Goal: Task Accomplishment & Management: Manage account settings

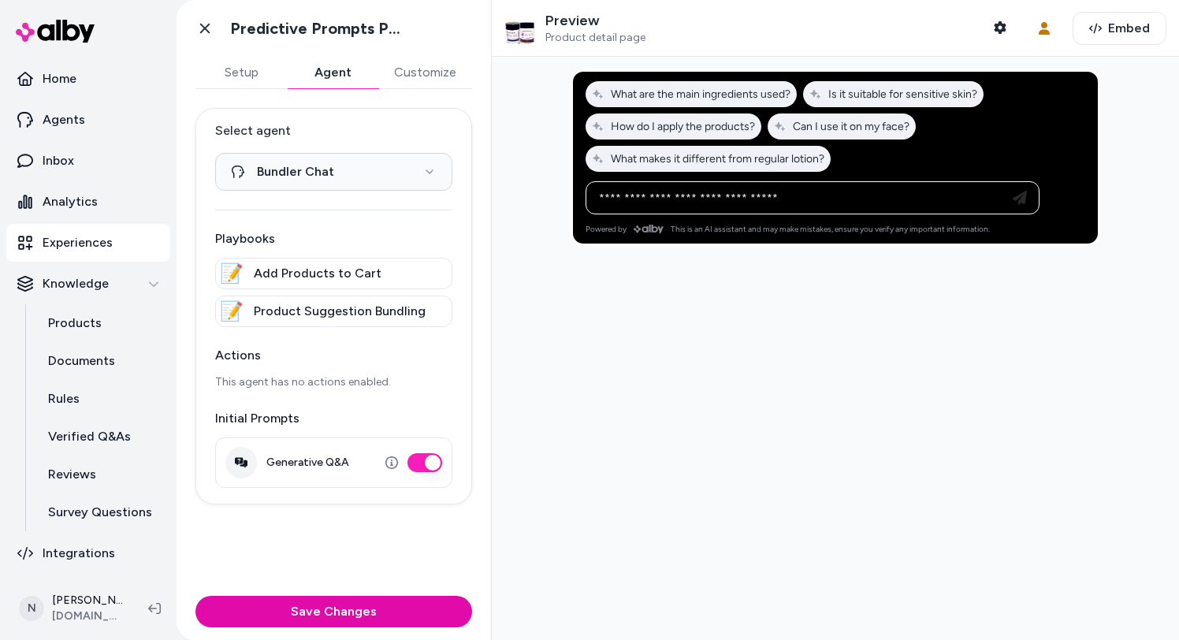
click at [568, 258] on div at bounding box center [835, 348] width 687 height 583
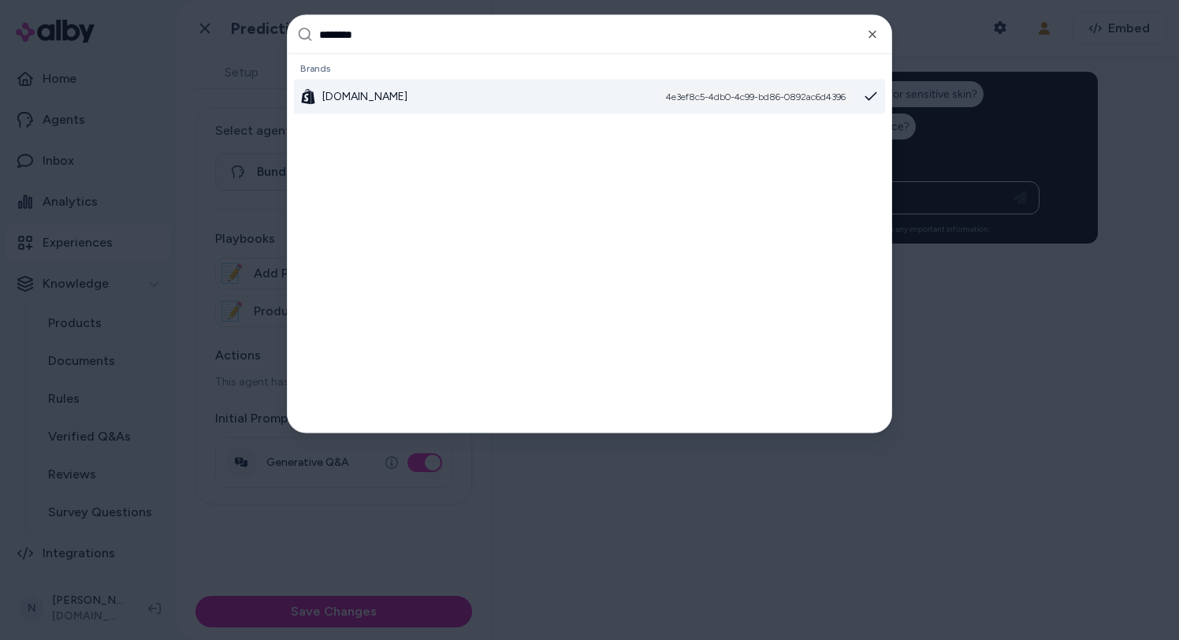
type input "********"
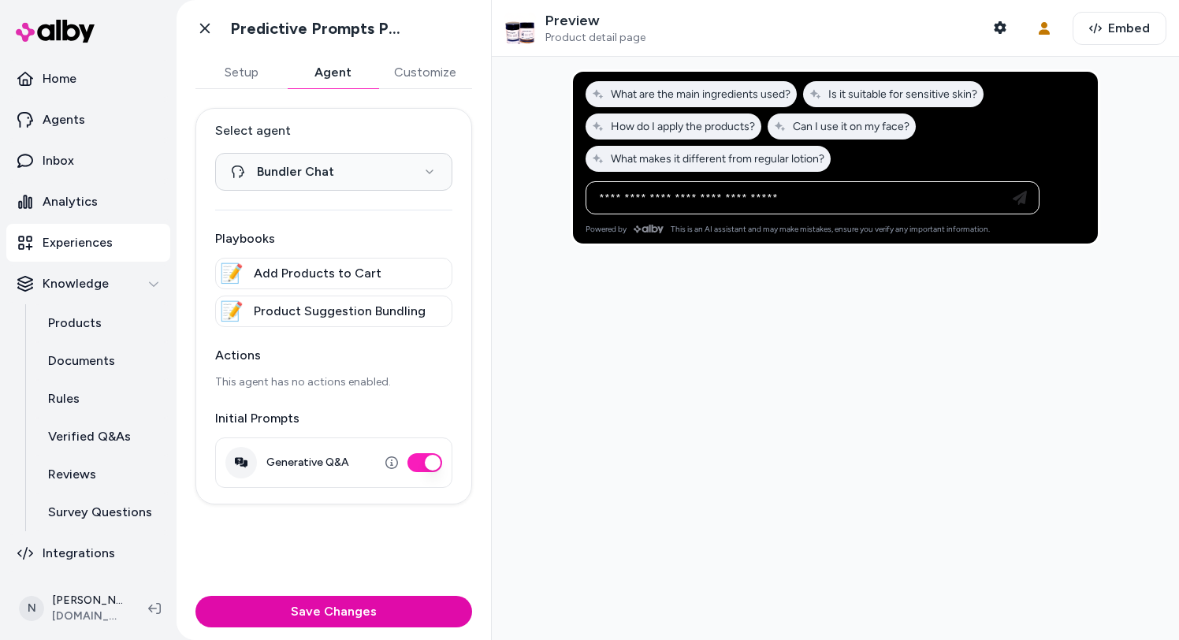
click at [432, 457] on button "Generative Q&A" at bounding box center [425, 462] width 35 height 19
type button "on"
click at [388, 593] on div "Save Changes" at bounding box center [334, 615] width 315 height 50
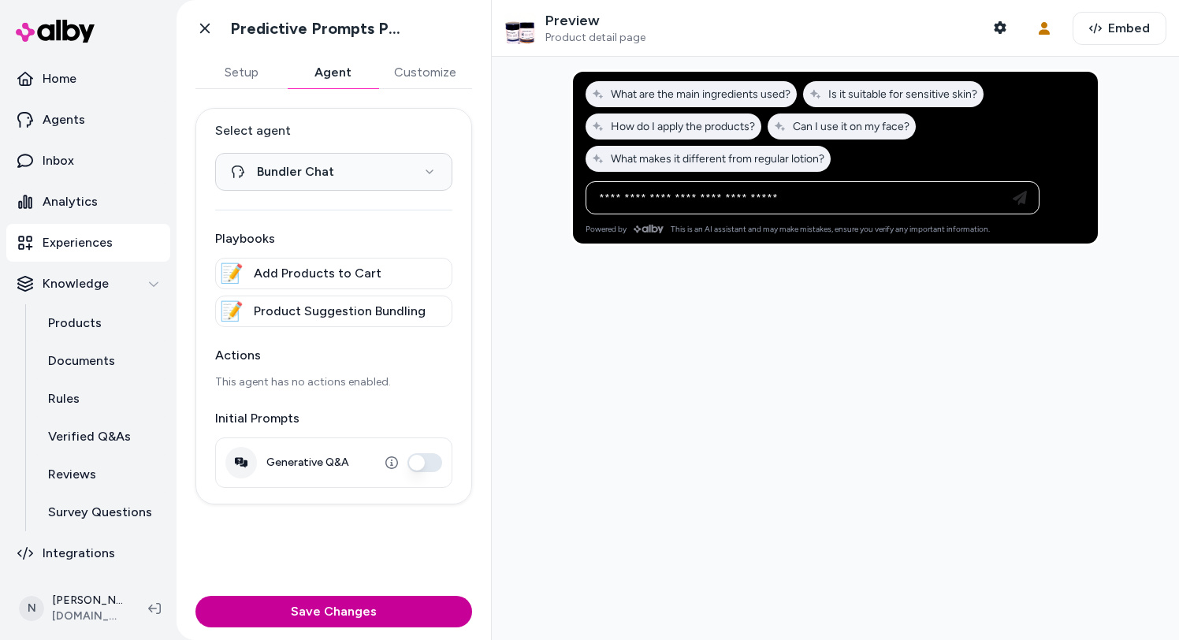
click at [388, 598] on button "Save Changes" at bounding box center [334, 612] width 277 height 32
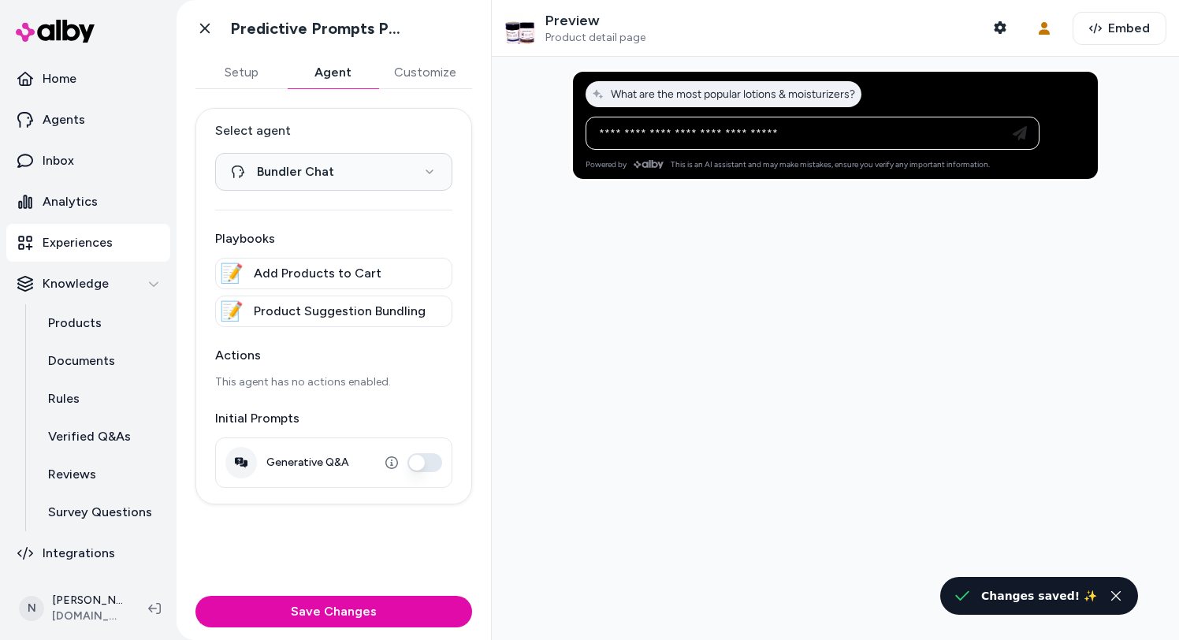
click at [405, 452] on div "Generative Q&A" at bounding box center [333, 463] width 237 height 50
click at [417, 457] on button "Generative Q&A" at bounding box center [425, 462] width 35 height 19
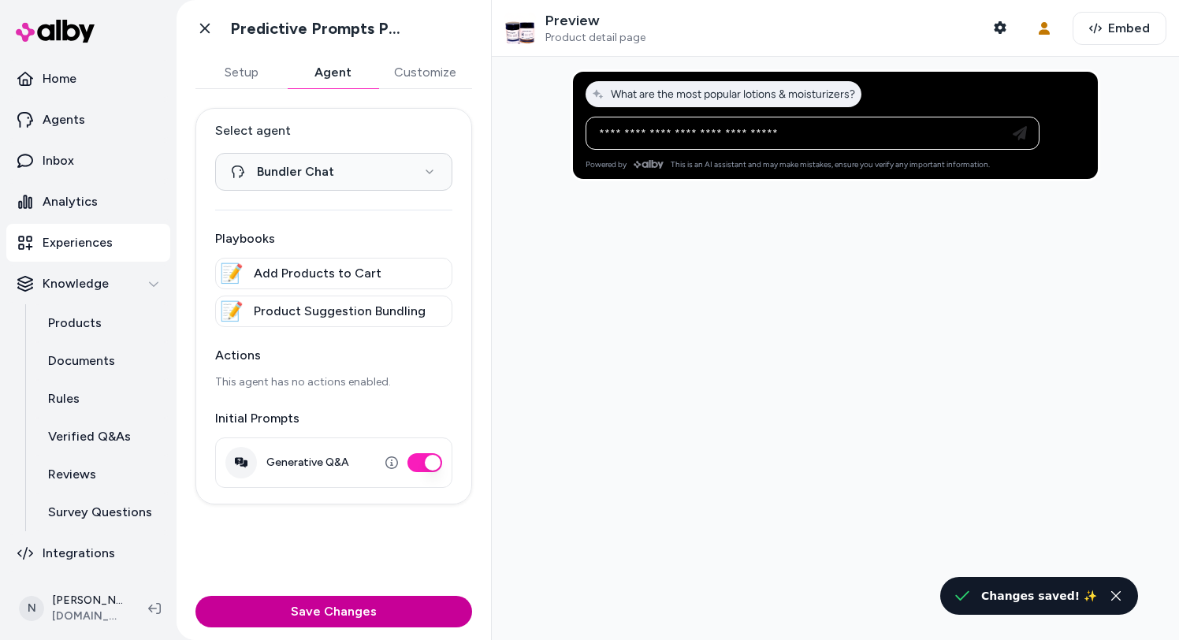
click at [394, 622] on button "Save Changes" at bounding box center [334, 612] width 277 height 32
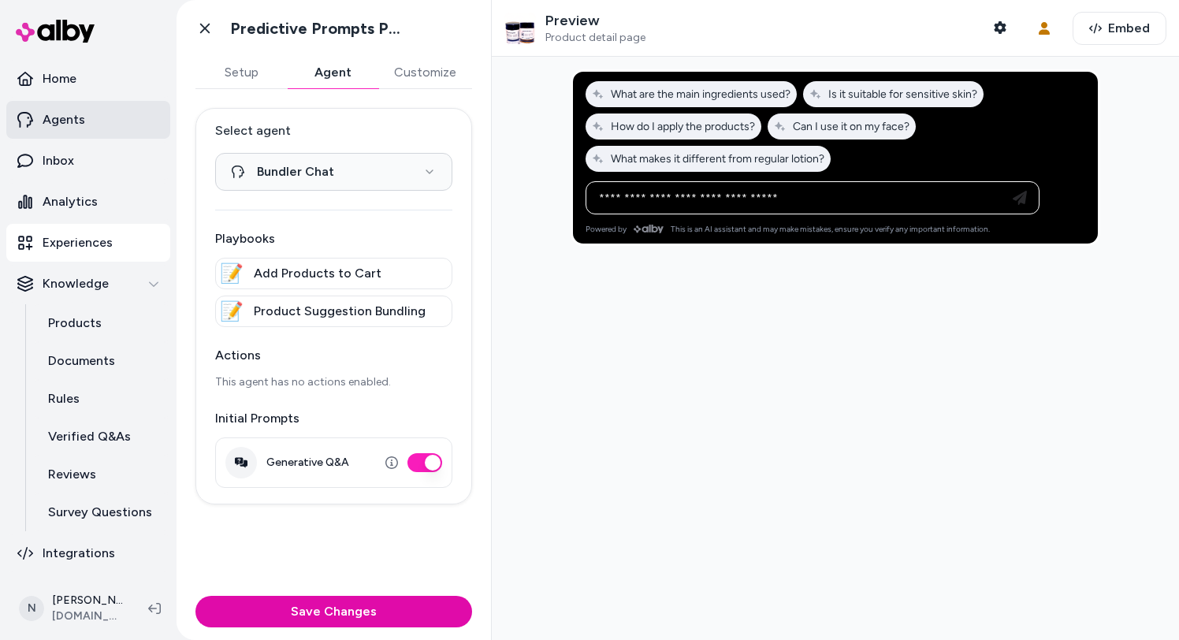
click at [84, 124] on link "Agents" at bounding box center [88, 120] width 164 height 38
click at [84, 126] on link "Agents" at bounding box center [88, 120] width 164 height 38
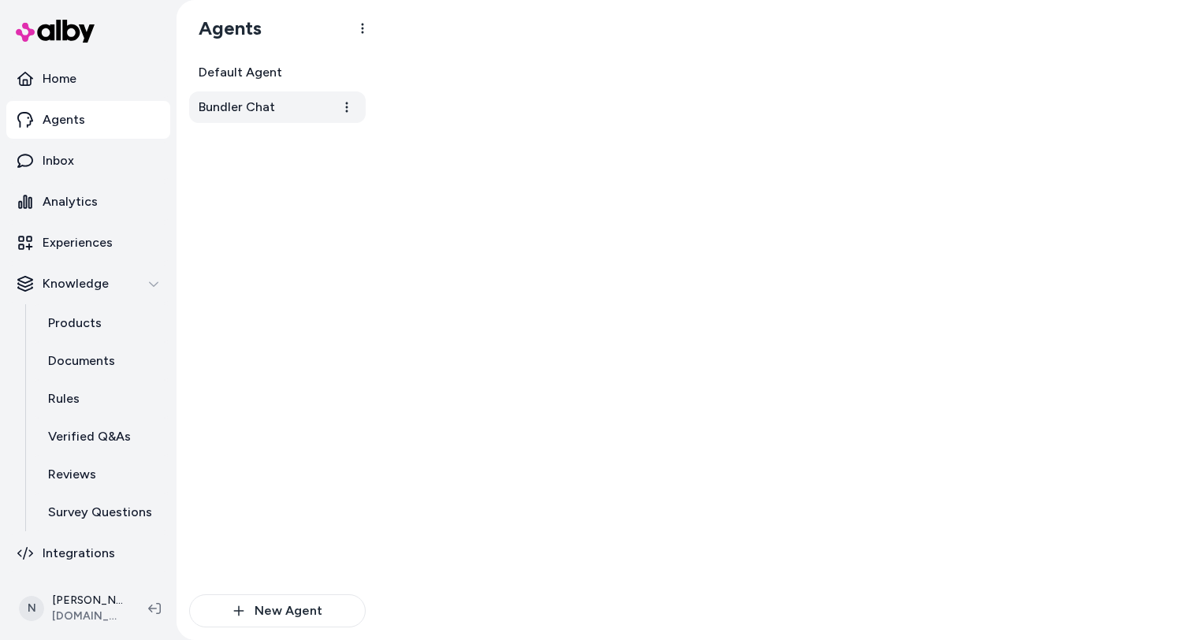
click at [259, 114] on span "Bundler Chat" at bounding box center [237, 107] width 76 height 19
click at [272, 112] on span "Bundler Chat" at bounding box center [237, 107] width 76 height 19
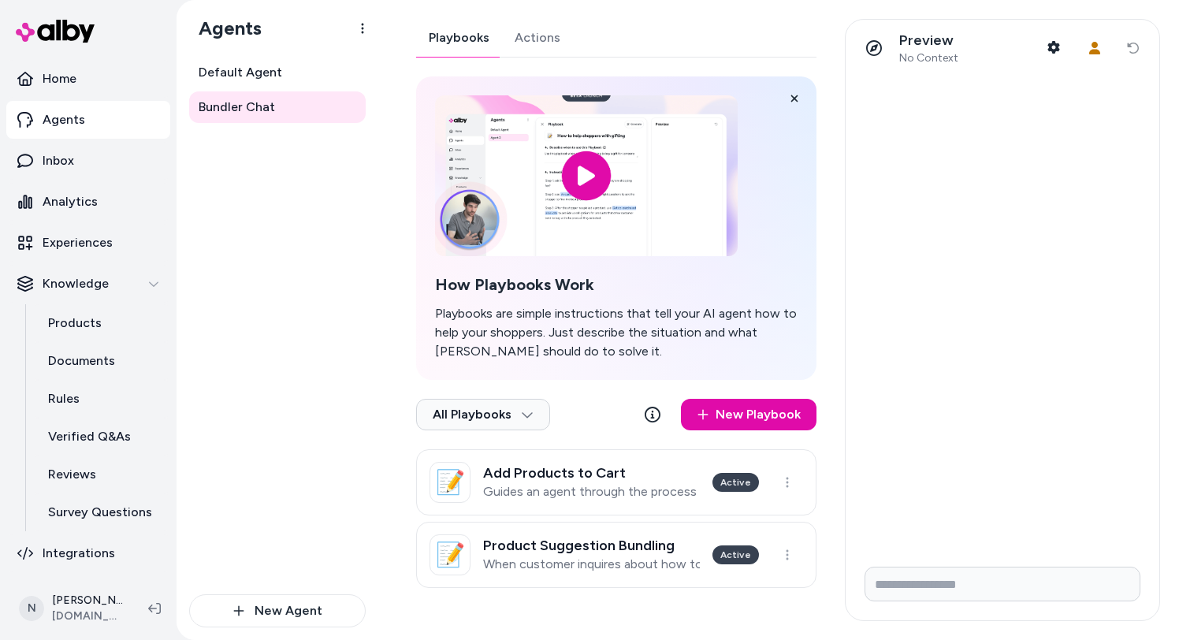
click at [535, 46] on link "Actions" at bounding box center [537, 38] width 71 height 38
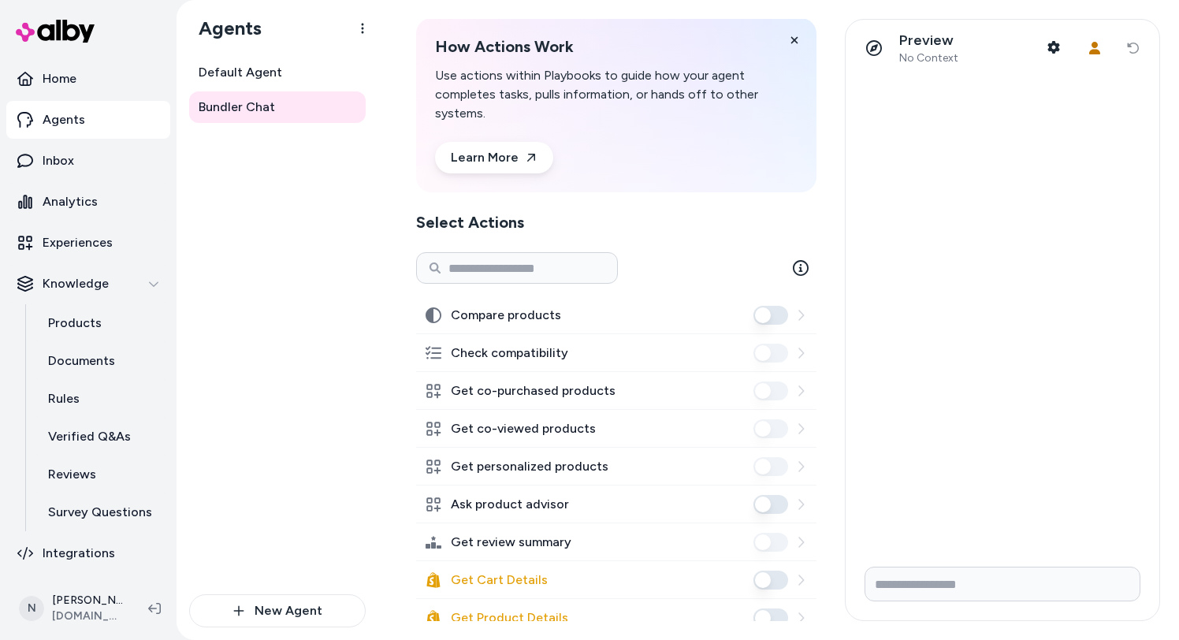
scroll to position [97, 0]
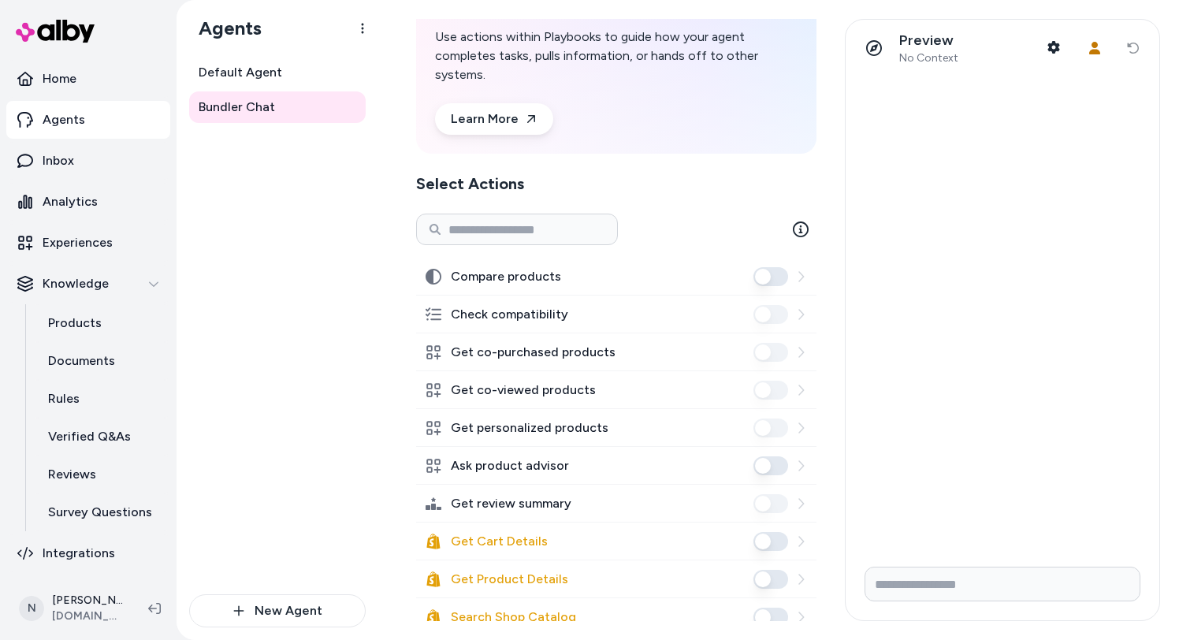
click at [763, 470] on button "Ask product advisor" at bounding box center [771, 465] width 35 height 19
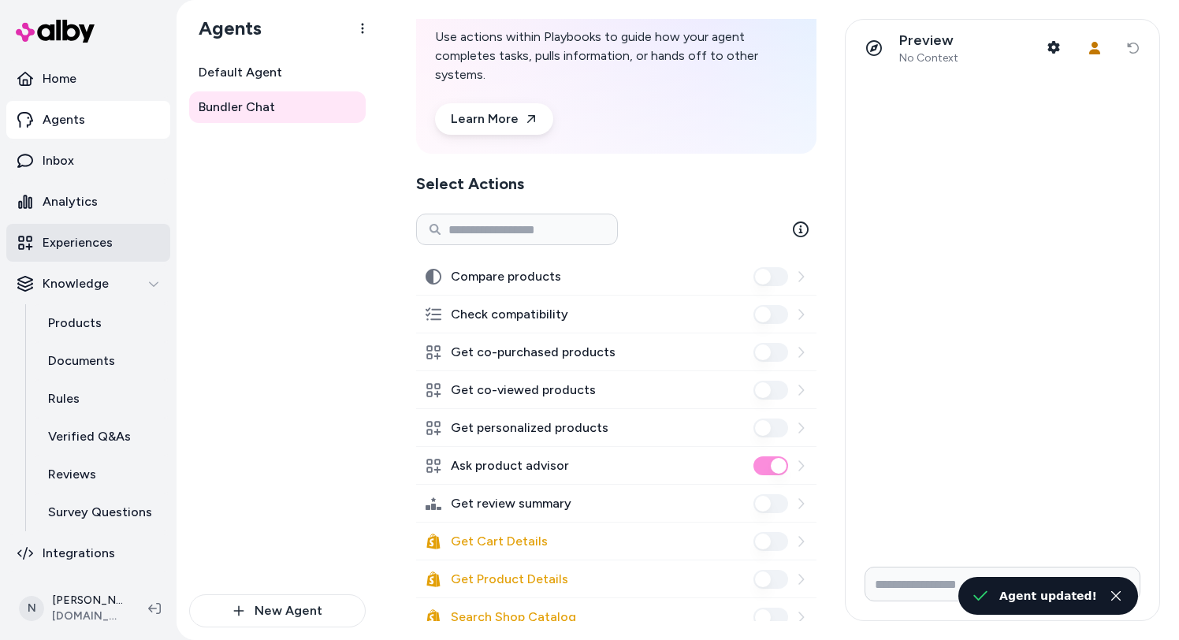
click at [113, 243] on link "Experiences" at bounding box center [88, 243] width 164 height 38
click at [125, 244] on link "Experiences" at bounding box center [88, 243] width 164 height 38
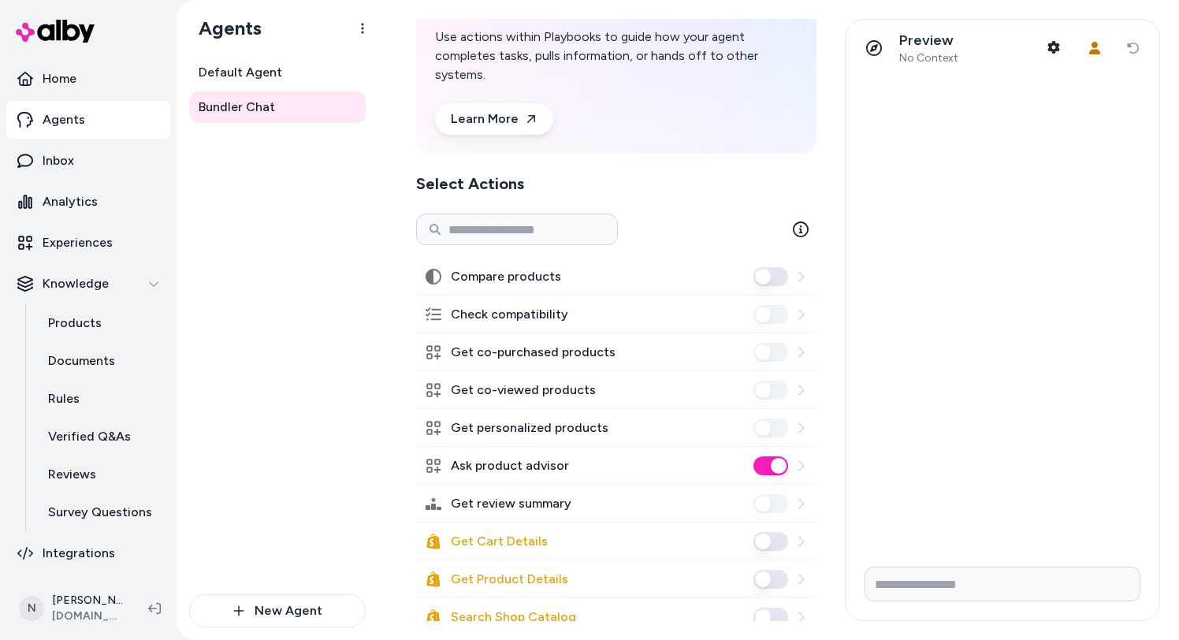
click at [780, 465] on button "Ask product advisor" at bounding box center [771, 465] width 35 height 19
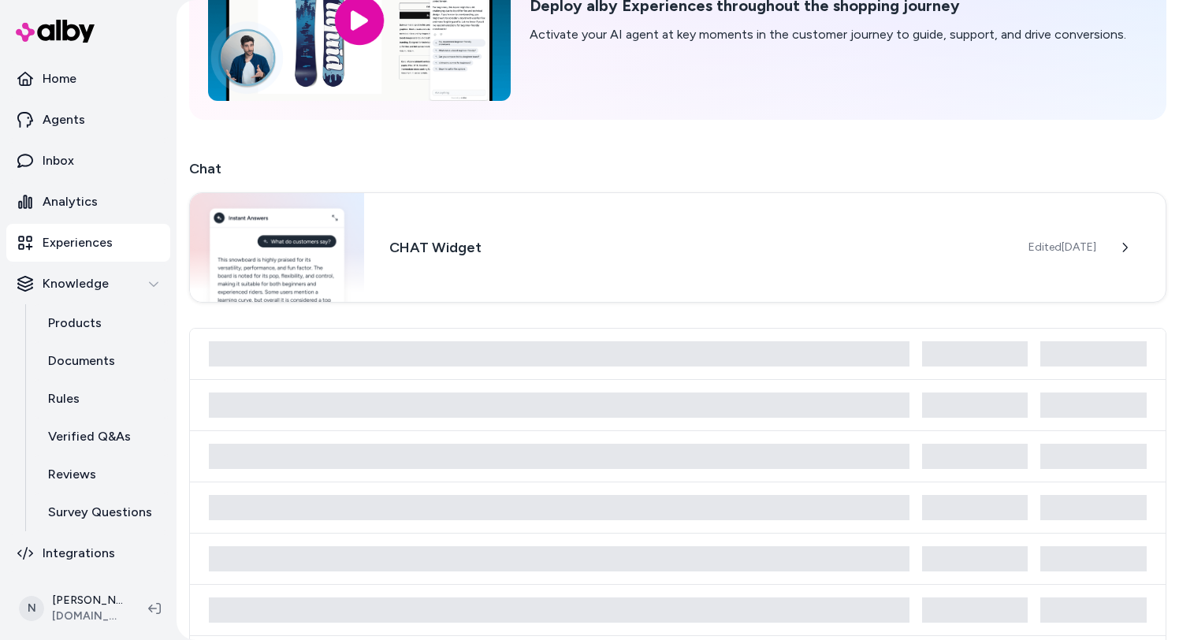
scroll to position [31, 0]
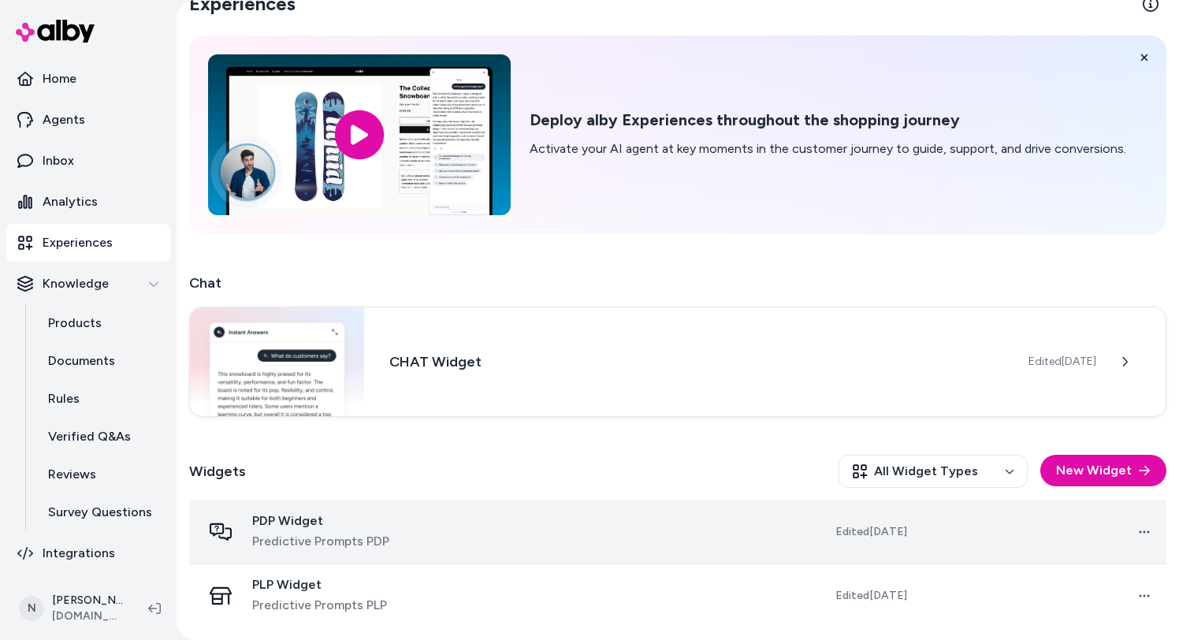
click at [333, 524] on span "PDP Widget" at bounding box center [320, 521] width 137 height 16
click at [335, 542] on span "Predictive Prompts PDP" at bounding box center [320, 541] width 137 height 19
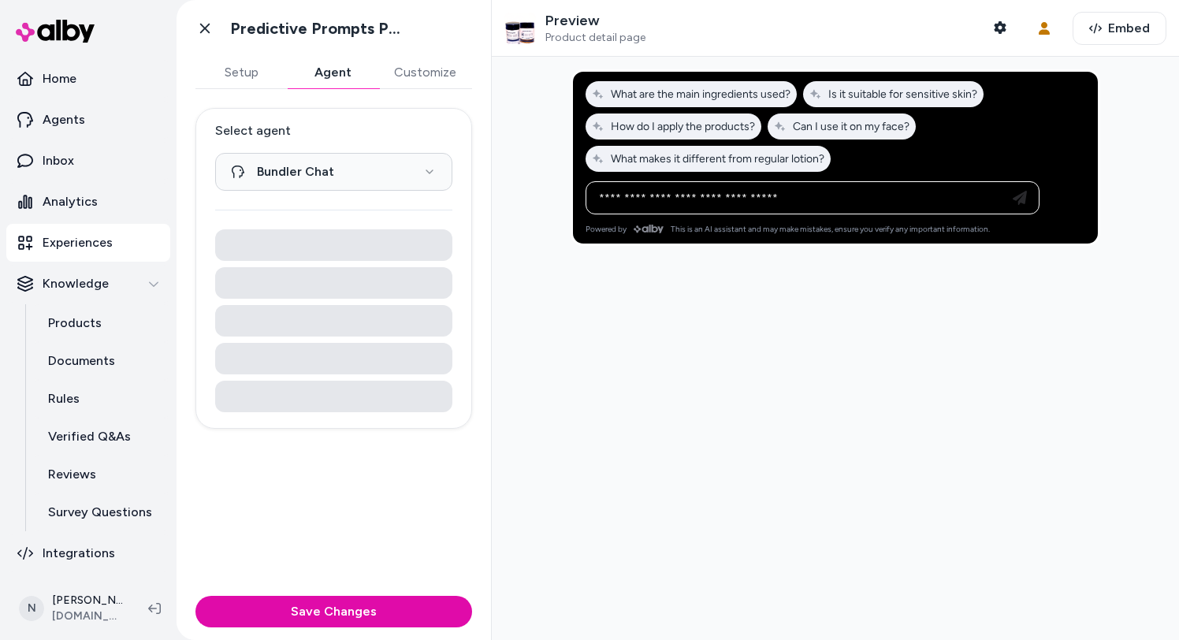
click at [333, 75] on button "Agent" at bounding box center [332, 73] width 91 height 32
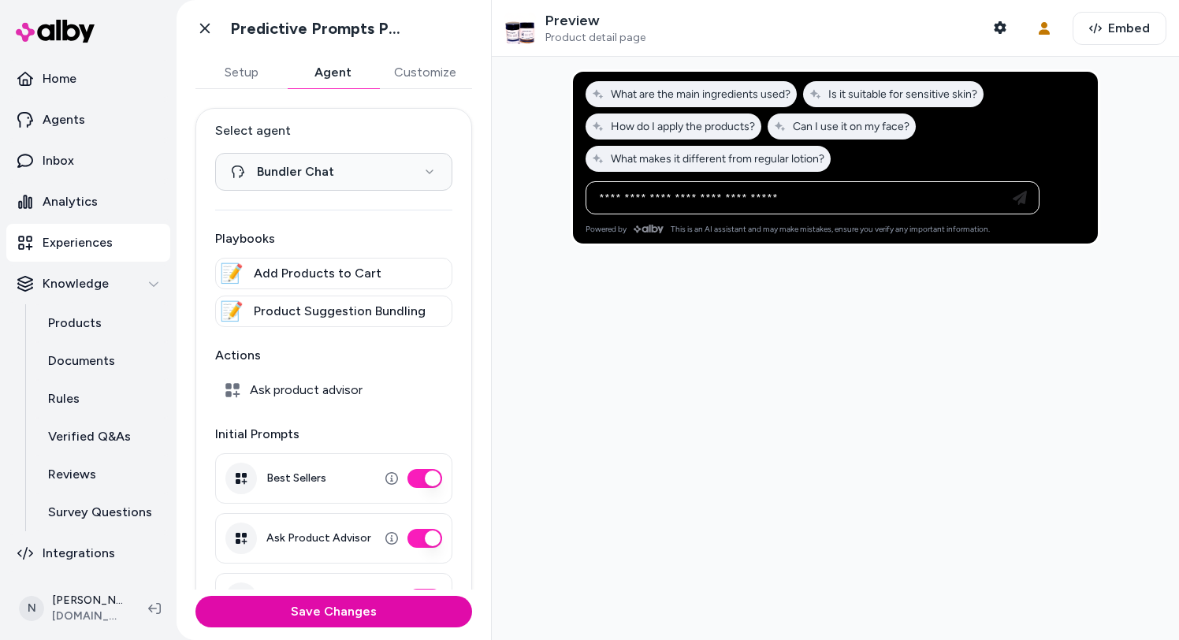
scroll to position [50, 0]
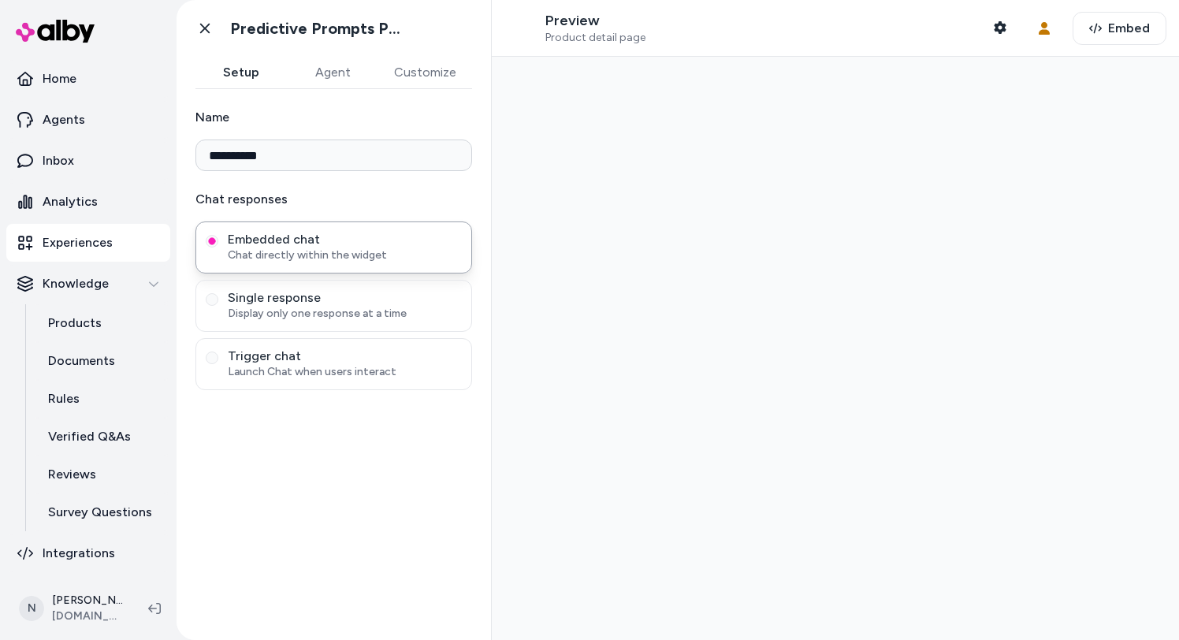
type input "**********"
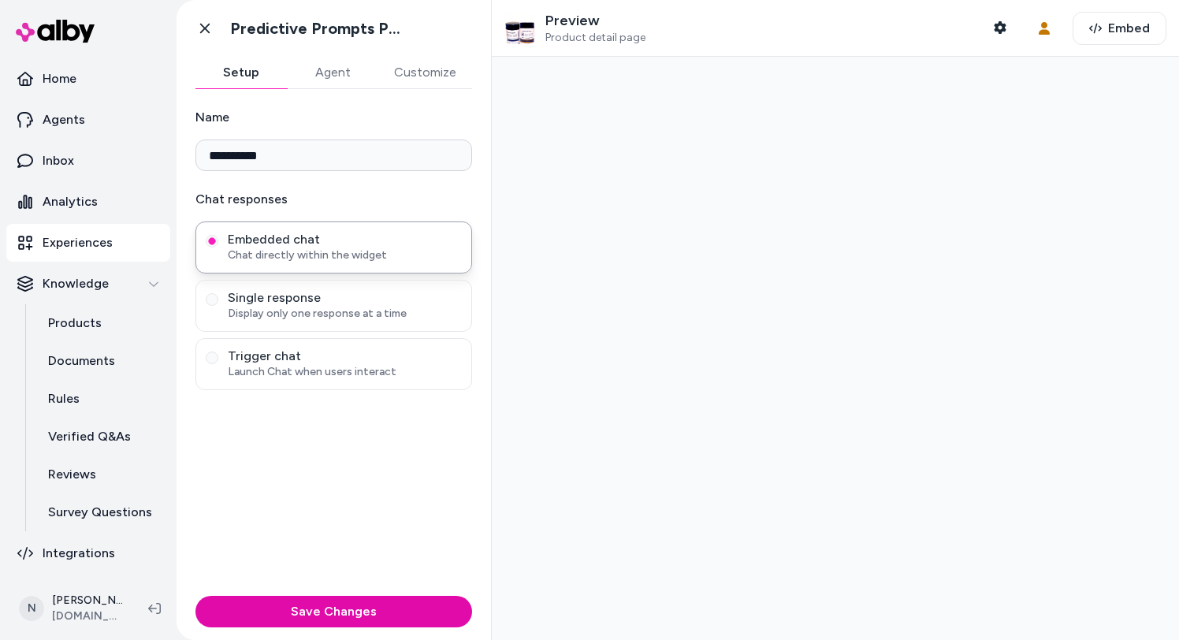
click at [108, 238] on p "Experiences" at bounding box center [78, 242] width 70 height 19
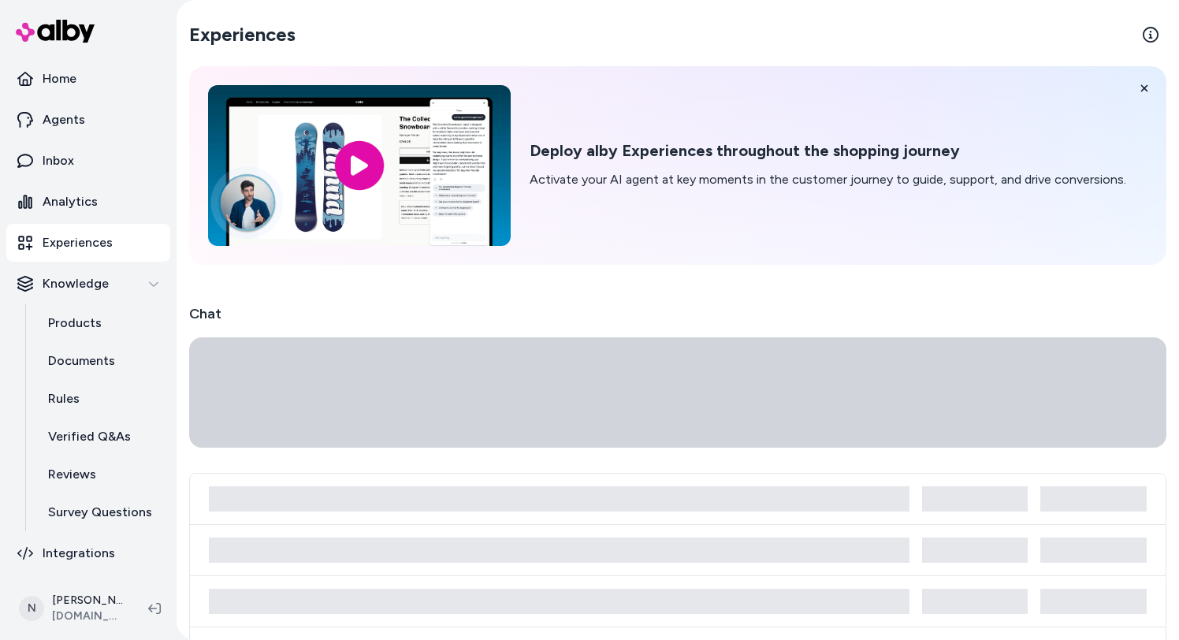
click at [101, 238] on p "Experiences" at bounding box center [78, 242] width 70 height 19
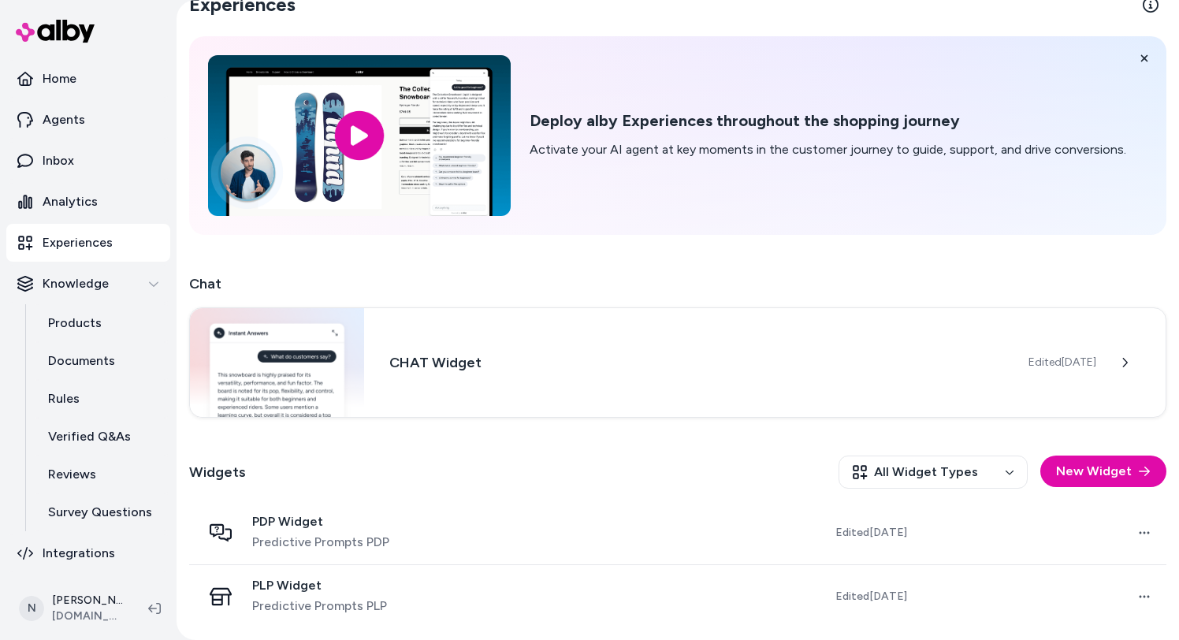
scroll to position [31, 0]
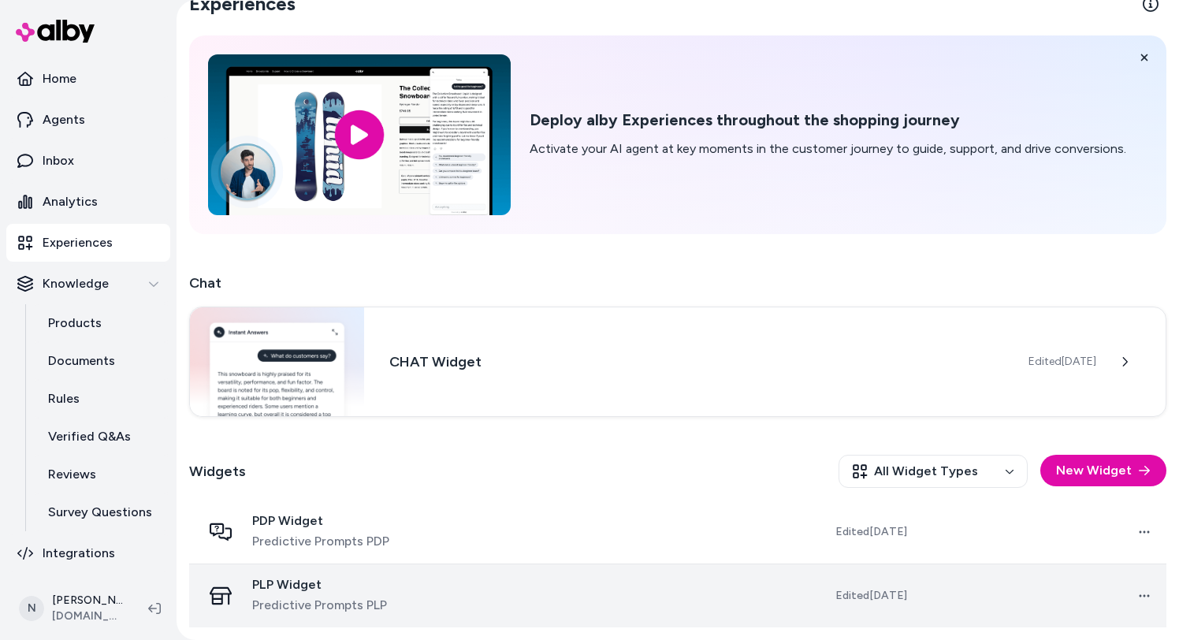
click at [340, 580] on span "PLP Widget" at bounding box center [319, 585] width 135 height 16
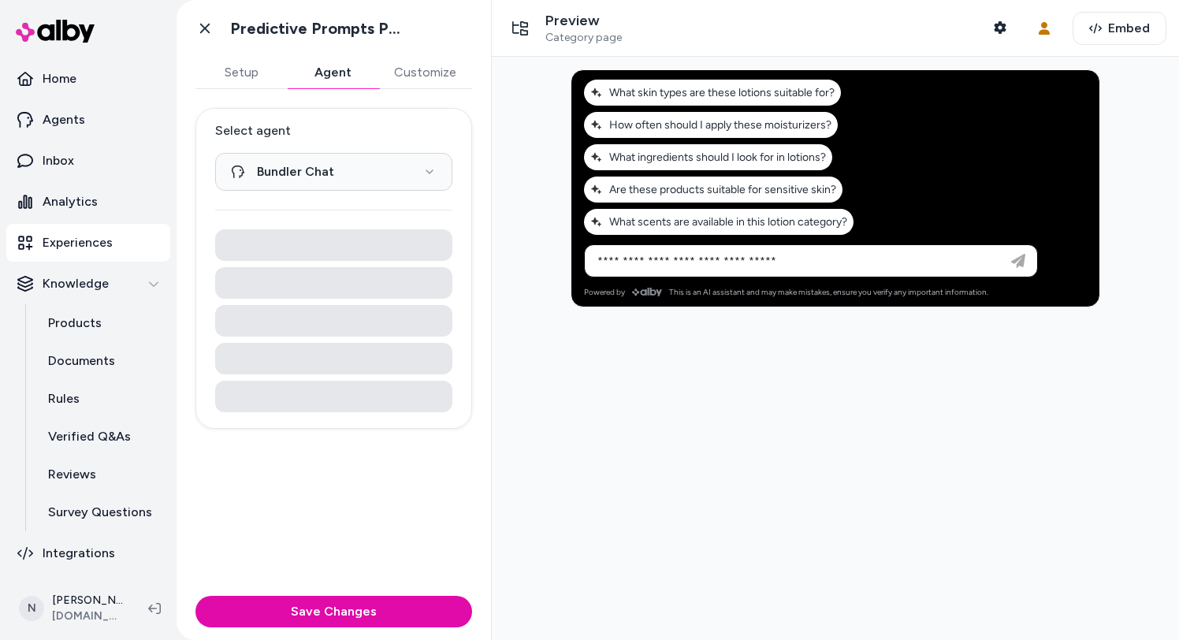
click at [322, 82] on button "Agent" at bounding box center [332, 73] width 91 height 32
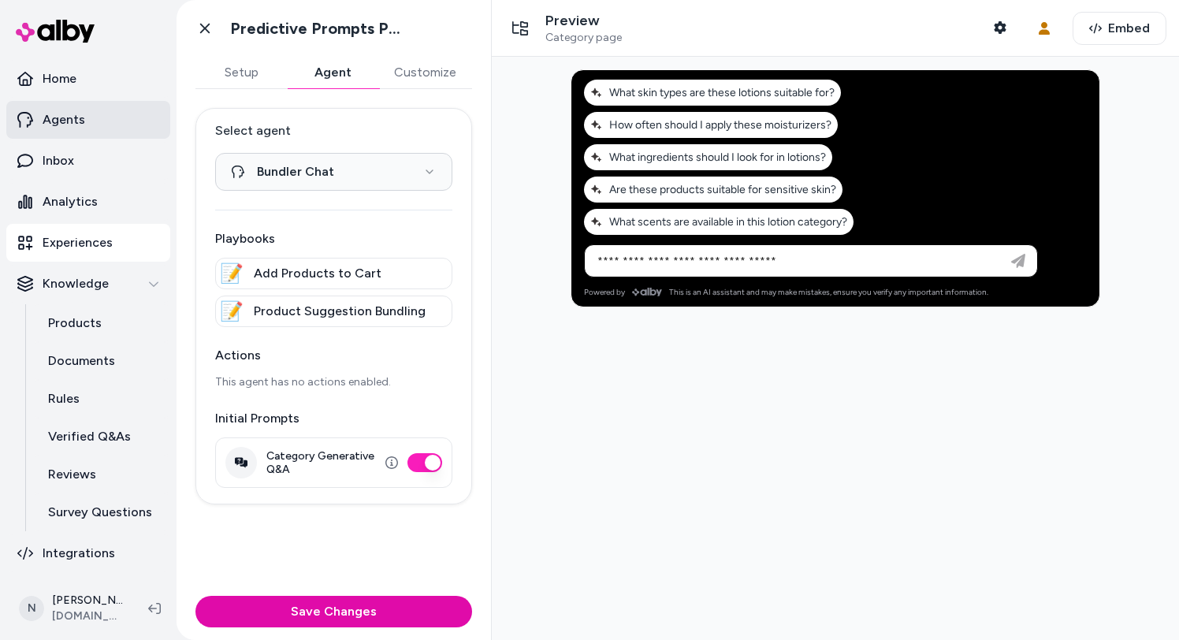
click at [61, 127] on p "Agents" at bounding box center [64, 119] width 43 height 19
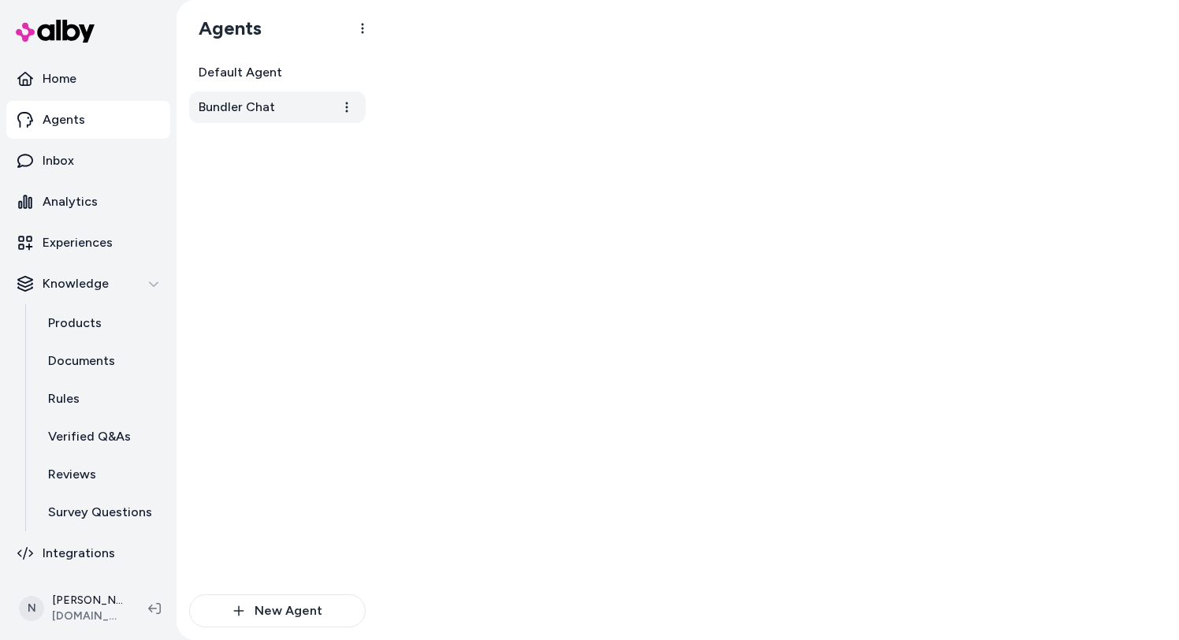
click at [262, 114] on span "Bundler Chat" at bounding box center [237, 107] width 76 height 19
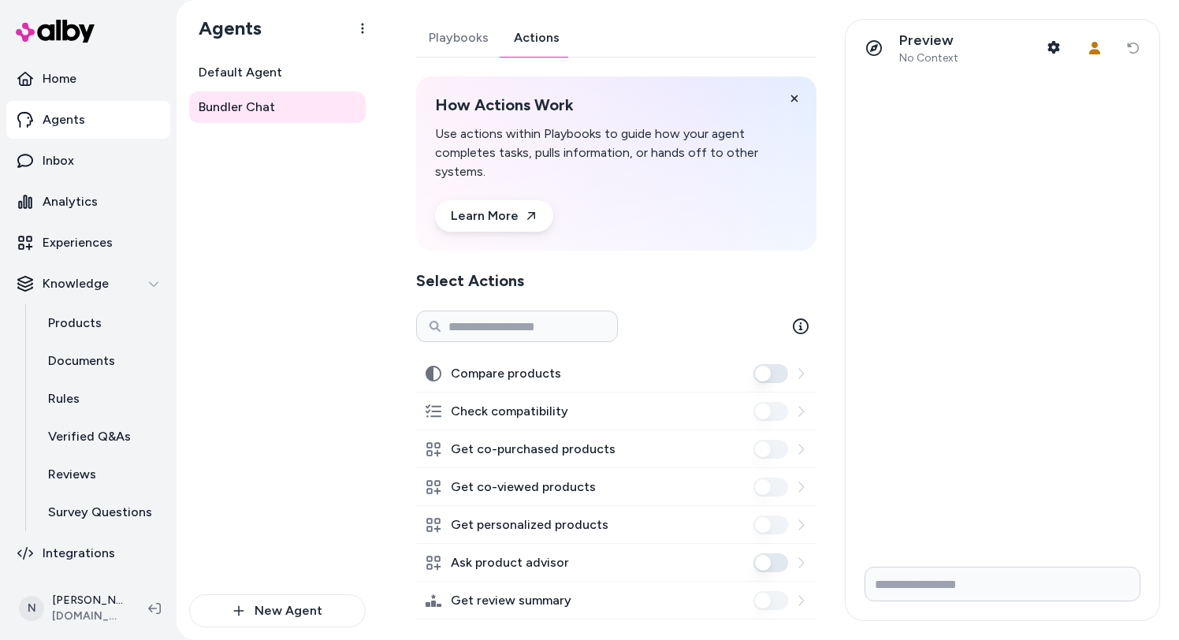
click at [538, 39] on link "Actions" at bounding box center [536, 38] width 71 height 38
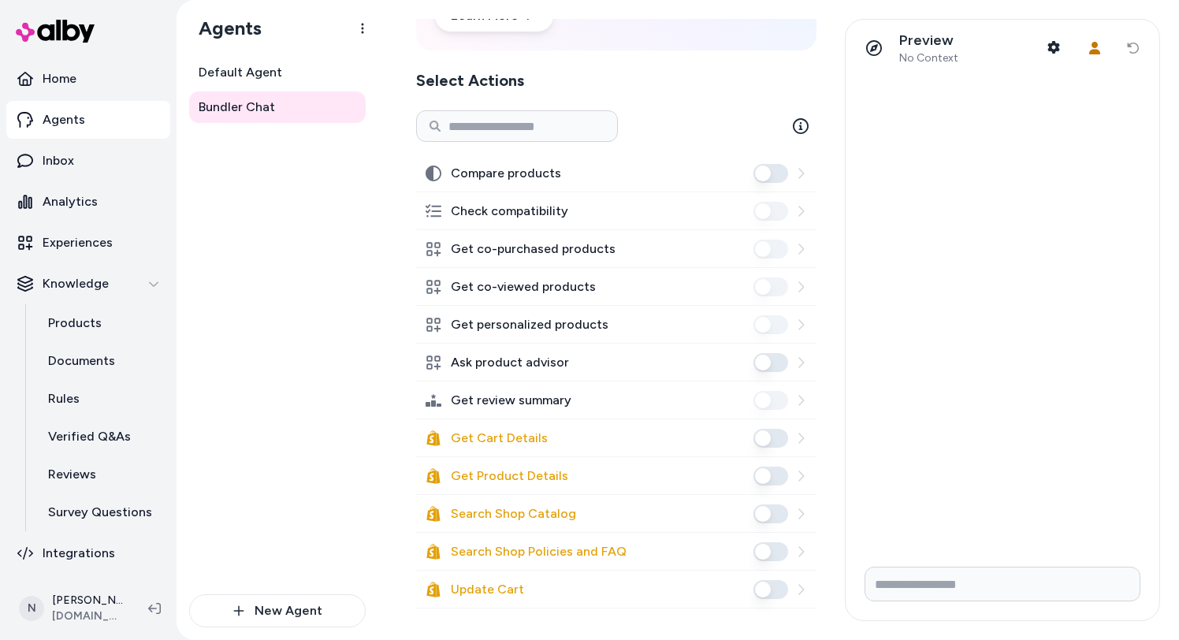
scroll to position [207, 0]
